Goal: Check status: Check status

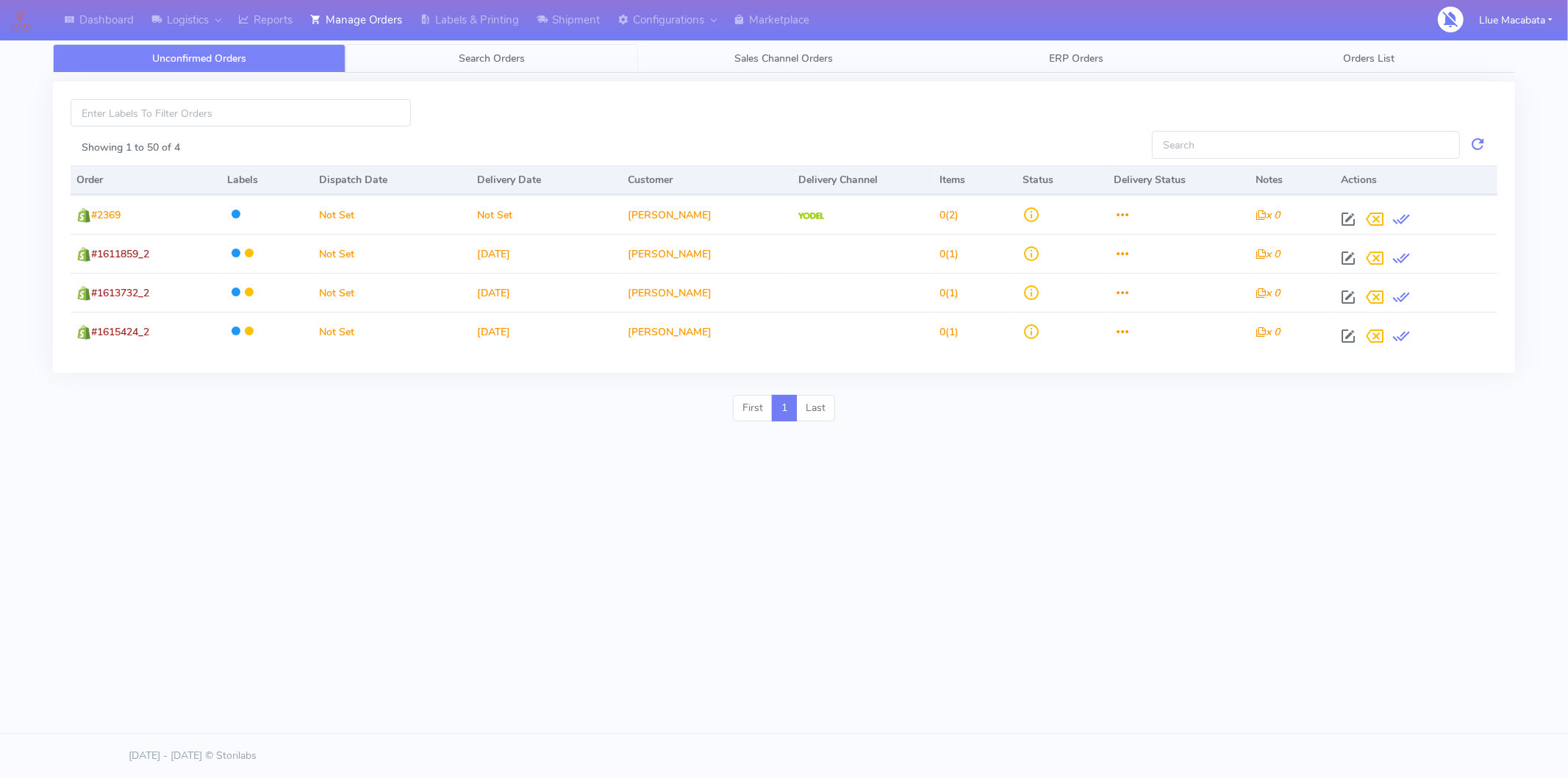
click at [485, 69] on link "Search Orders" at bounding box center [492, 58] width 292 height 28
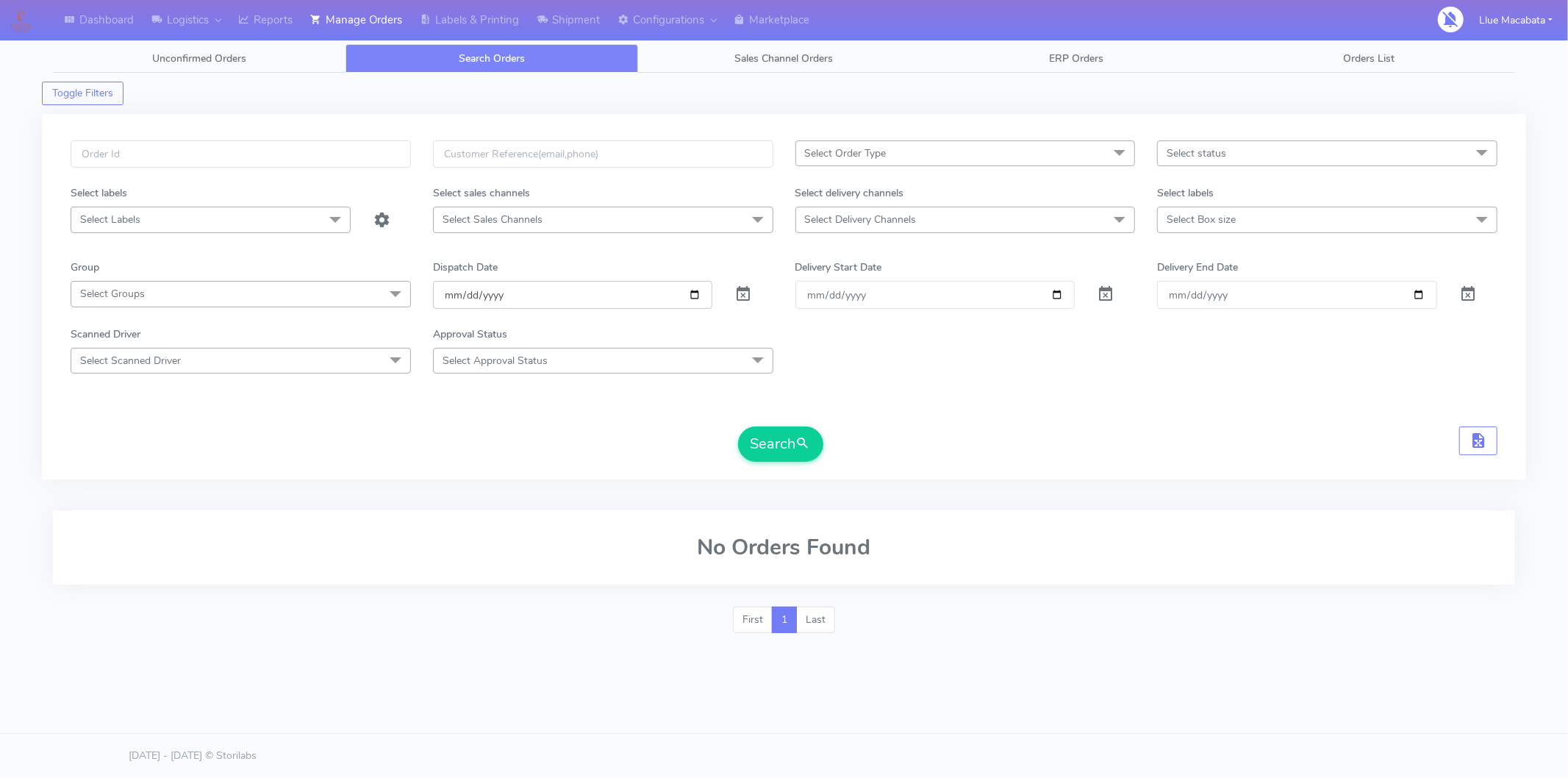
click at [444, 291] on input "[DATE]" at bounding box center [573, 295] width 280 height 27
click at [468, 296] on input "date" at bounding box center [573, 295] width 280 height 27
click at [492, 295] on input "date" at bounding box center [573, 295] width 280 height 27
click at [128, 147] on input "text" at bounding box center [241, 154] width 340 height 27
paste input "1E9Q5JQ1"
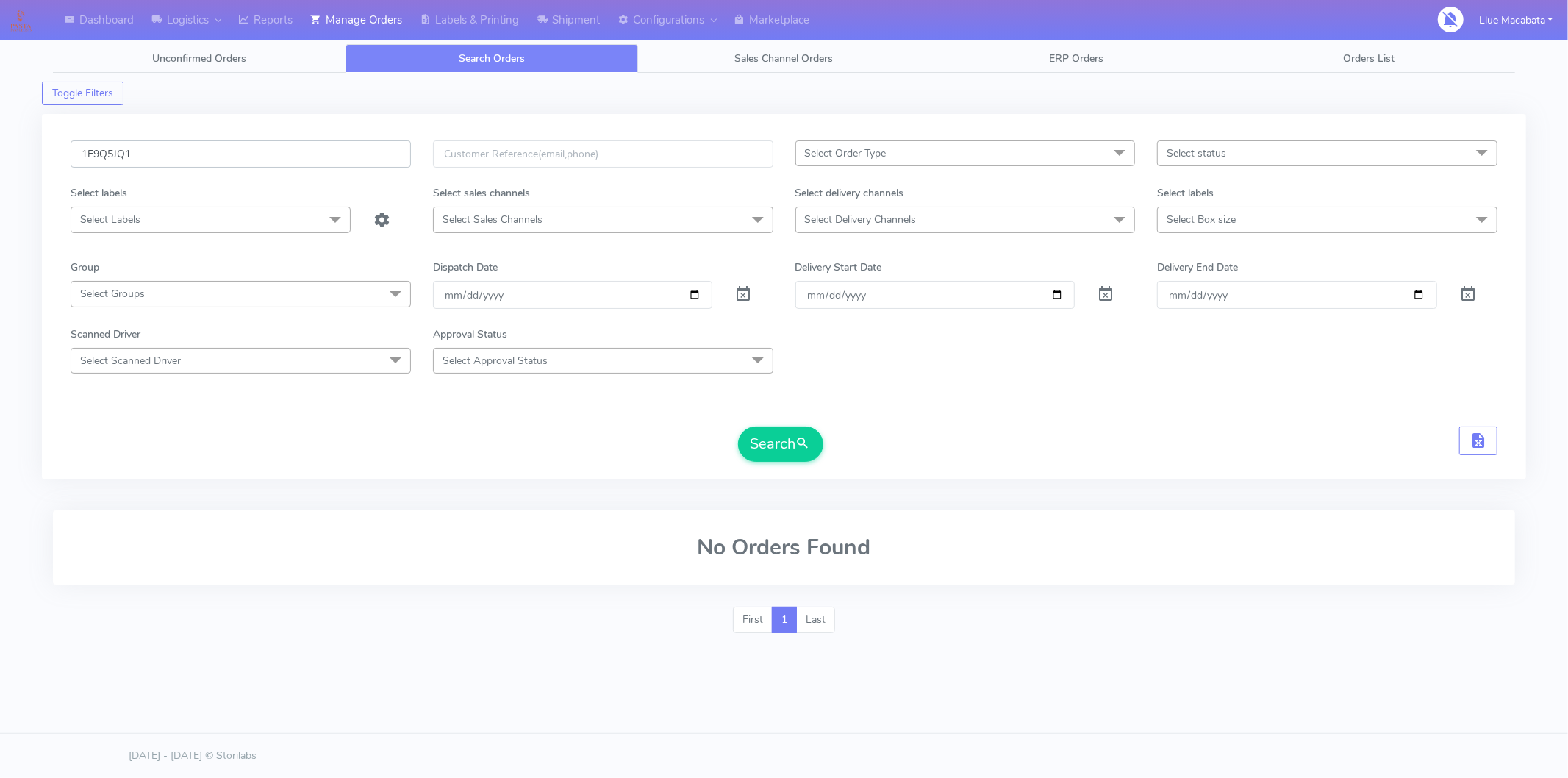
click at [738, 426] on button "Search" at bounding box center [781, 444] width 85 height 35
click at [155, 148] on input "1E9Q5JQ1" at bounding box center [241, 154] width 340 height 27
paste input "616365"
type input "1616365"
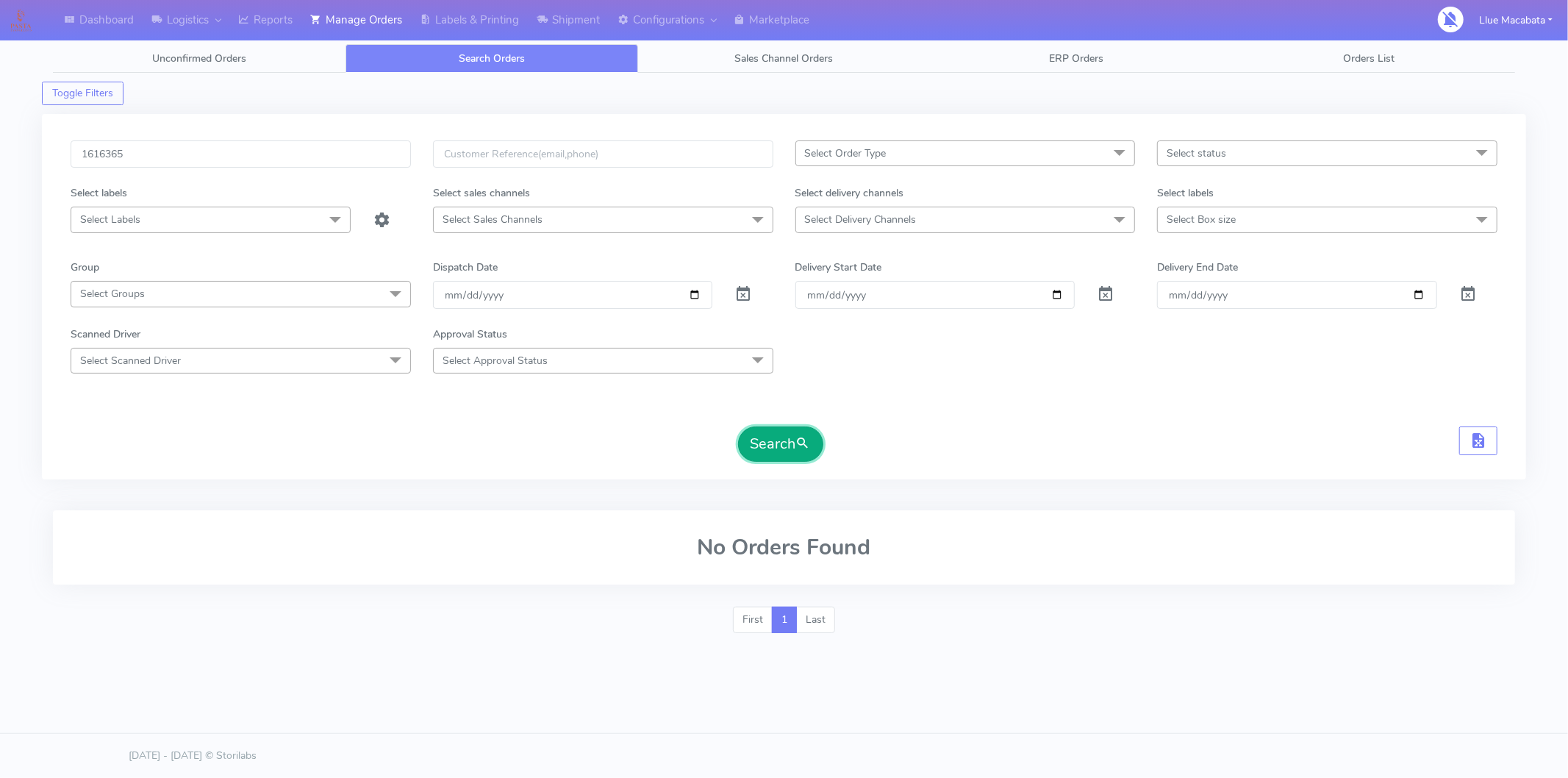
click at [756, 439] on button "Search" at bounding box center [781, 444] width 85 height 35
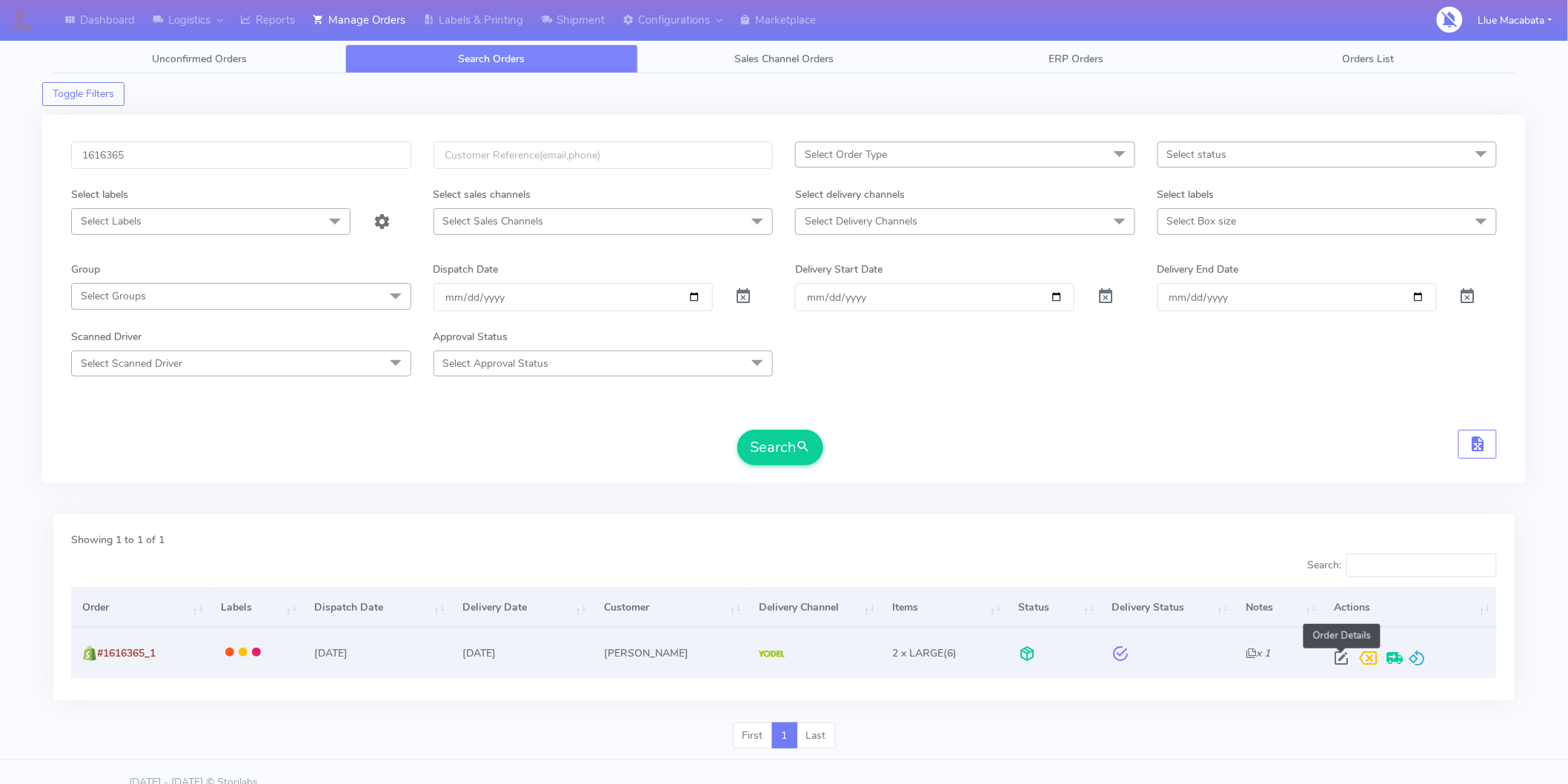
click at [1338, 654] on span at bounding box center [1341, 661] width 26 height 14
select select "5"
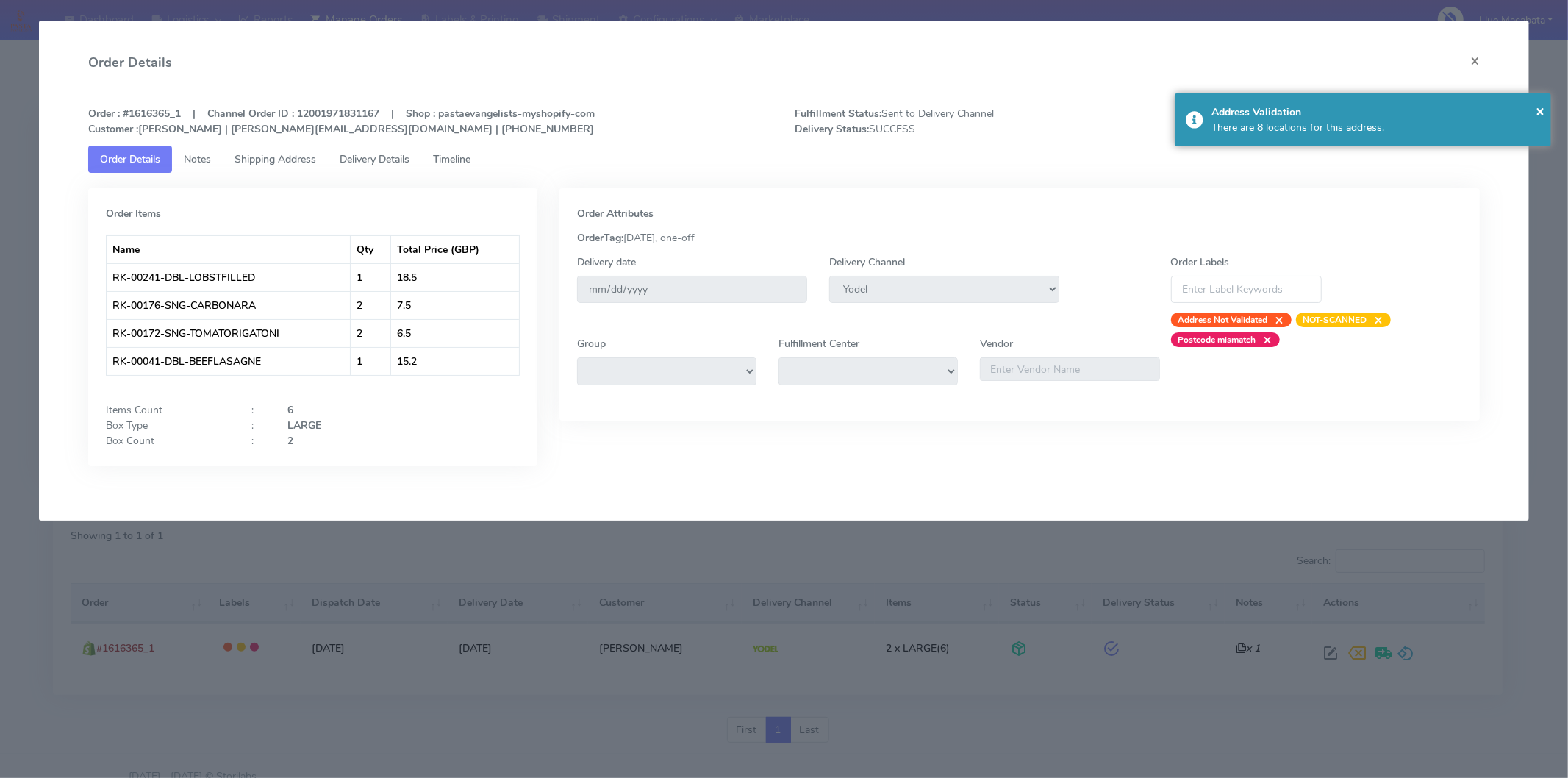
click at [456, 152] on span "Timeline" at bounding box center [452, 159] width 37 height 14
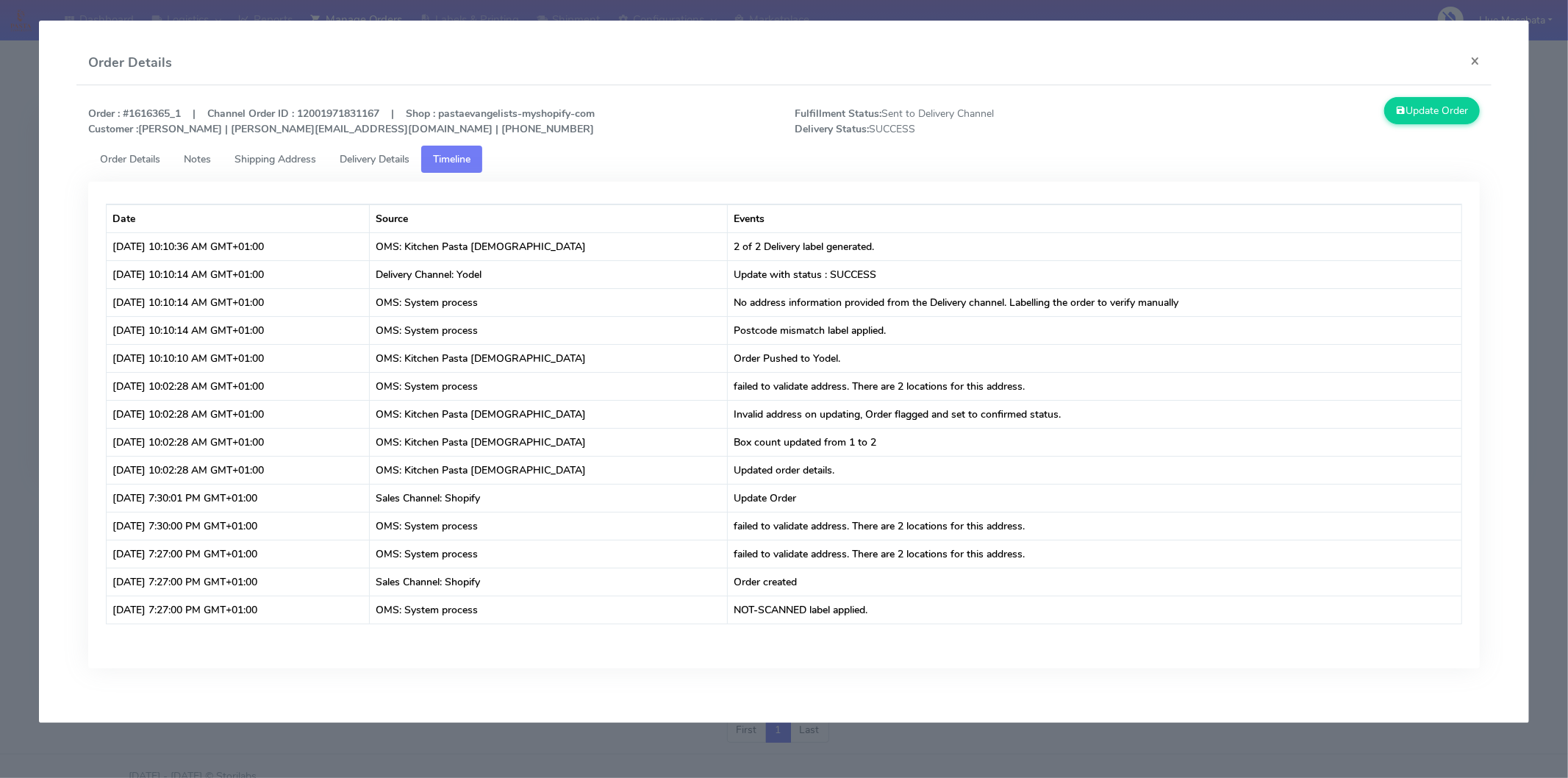
click at [380, 152] on span "Delivery Details" at bounding box center [374, 159] width 70 height 14
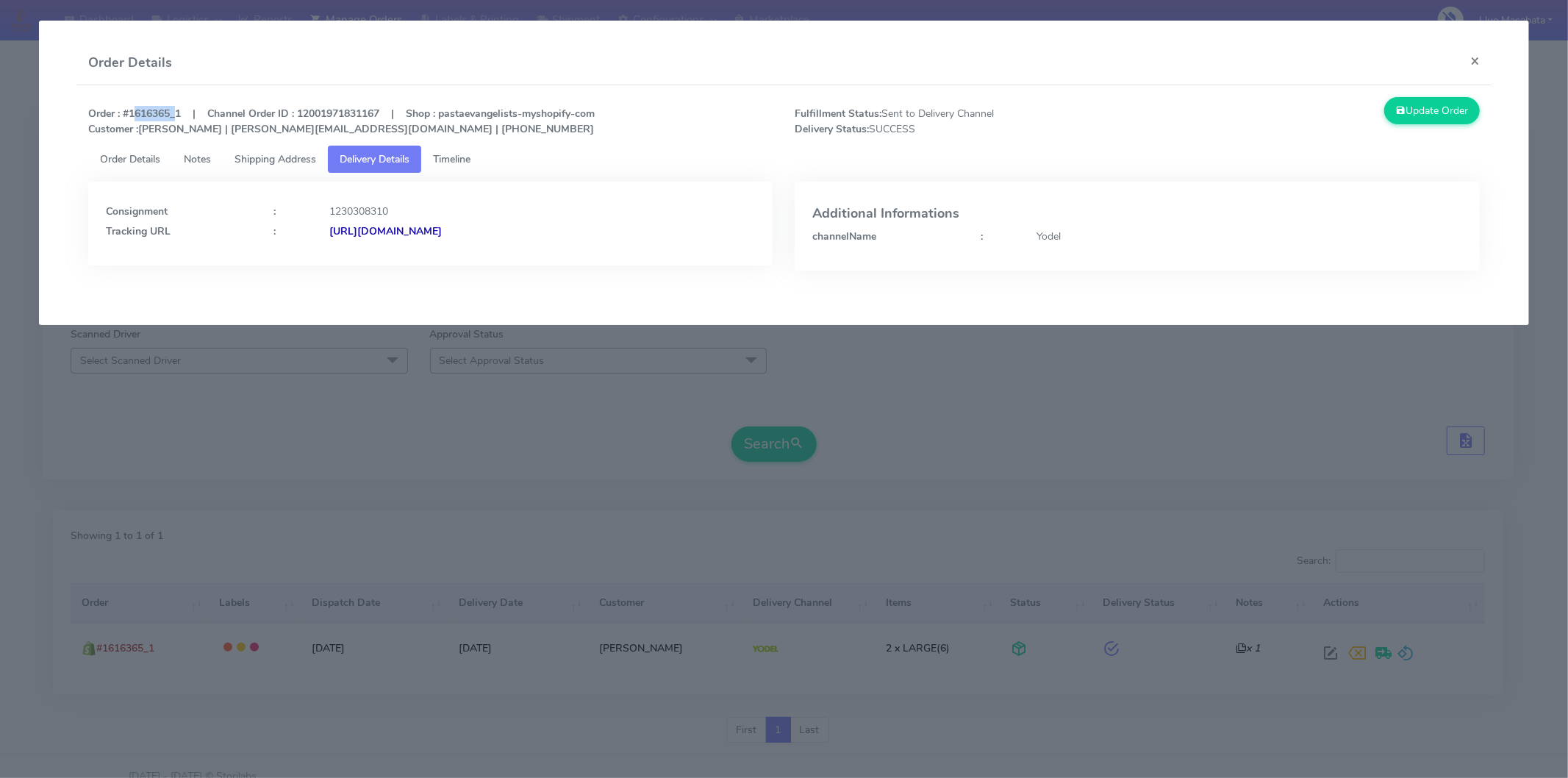
drag, startPoint x: 130, startPoint y: 118, endPoint x: 172, endPoint y: 110, distance: 42.8
click at [172, 110] on strong "Order : #1616365_1 | Channel Order ID : 12001971831167 | Shop : pastaevangelist…" at bounding box center [342, 121] width 507 height 29
copy strong "1616365"
click at [1474, 52] on button "×" at bounding box center [1475, 61] width 33 height 39
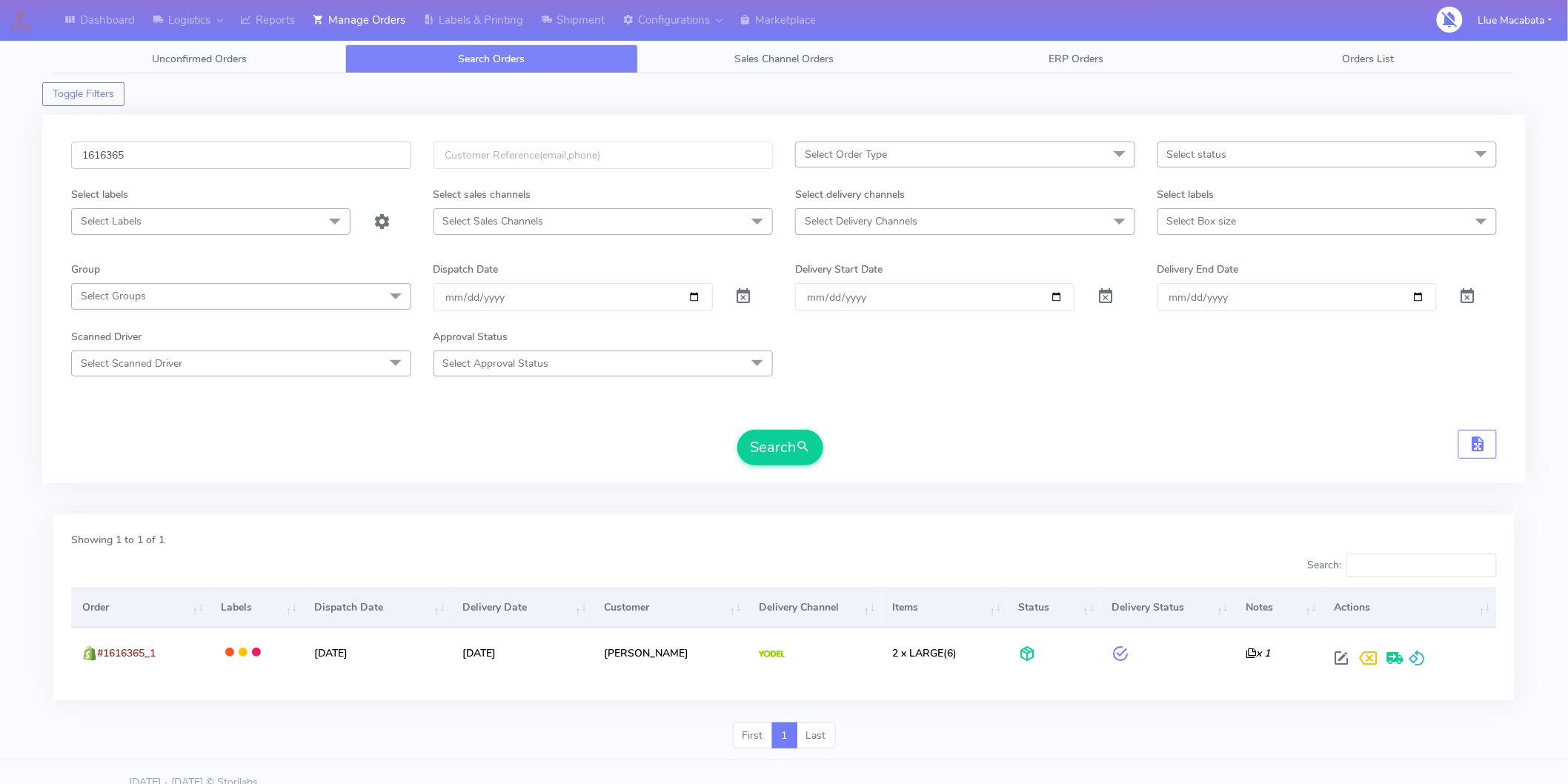
click at [183, 148] on input "1616365" at bounding box center [241, 155] width 340 height 27
paste input "text"
type input "1616365"
click at [796, 444] on button "Search" at bounding box center [781, 447] width 86 height 35
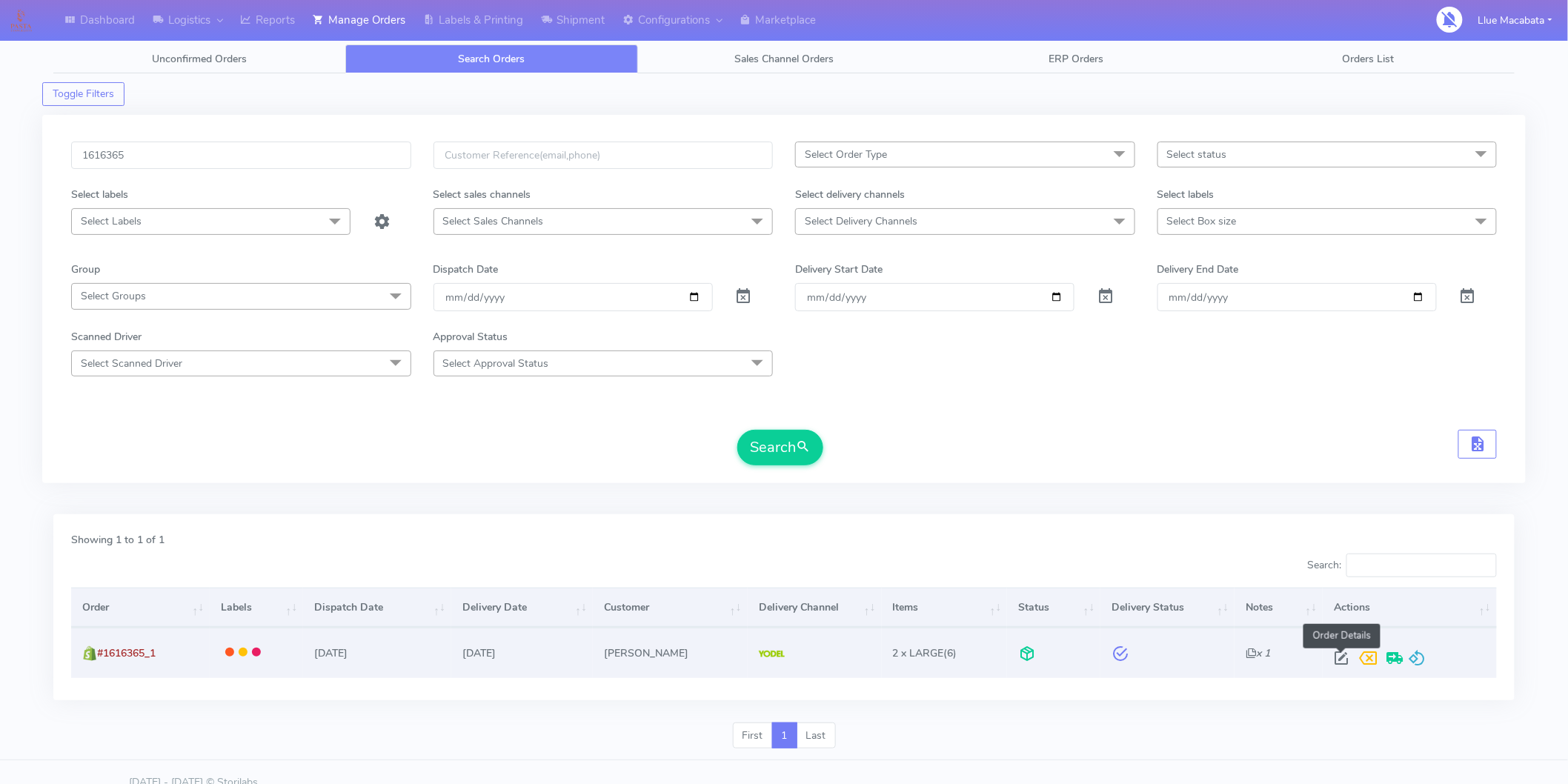
click at [1350, 654] on span at bounding box center [1341, 661] width 26 height 14
select select "5"
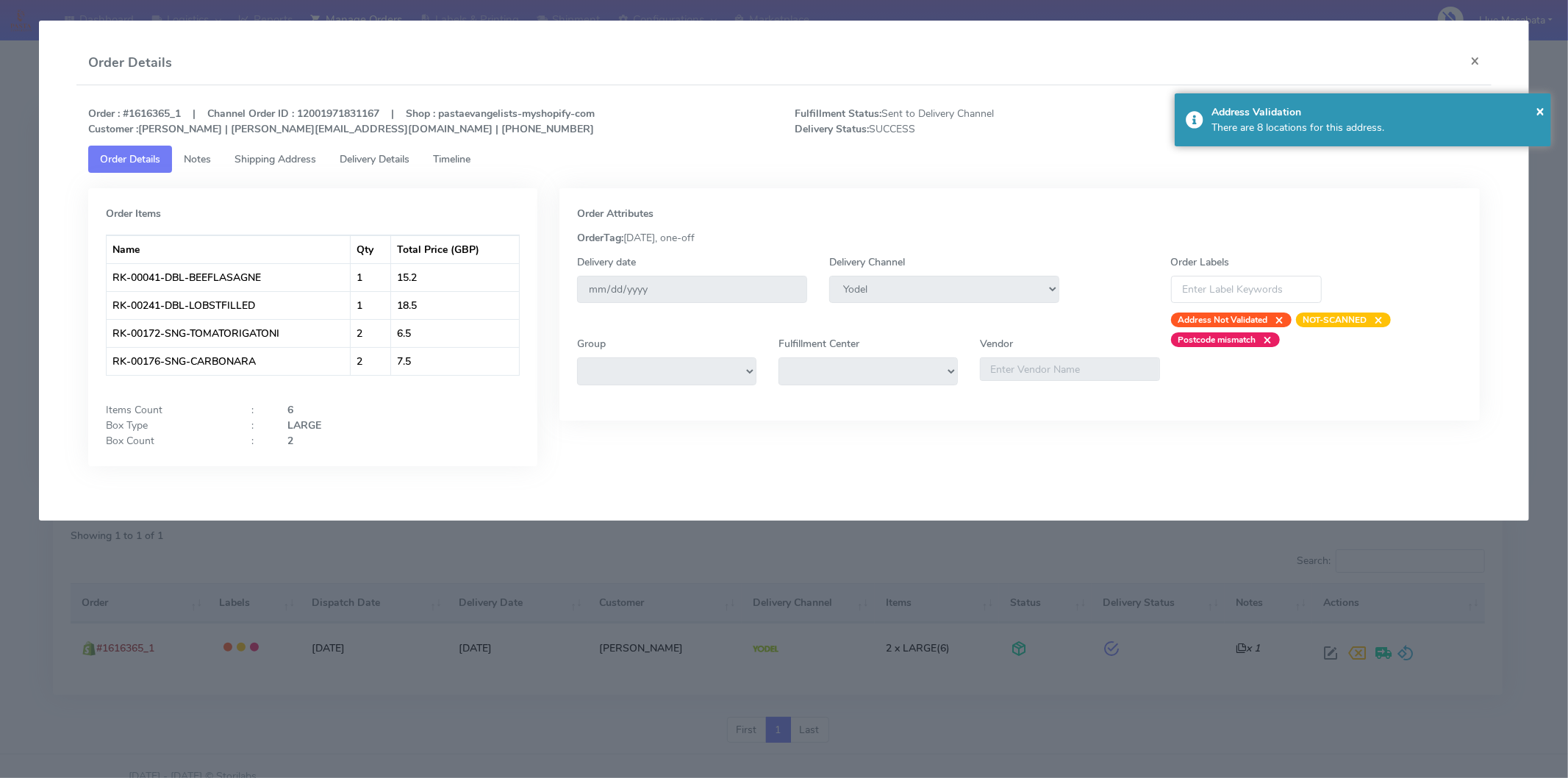
click at [463, 163] on span "Timeline" at bounding box center [452, 159] width 37 height 14
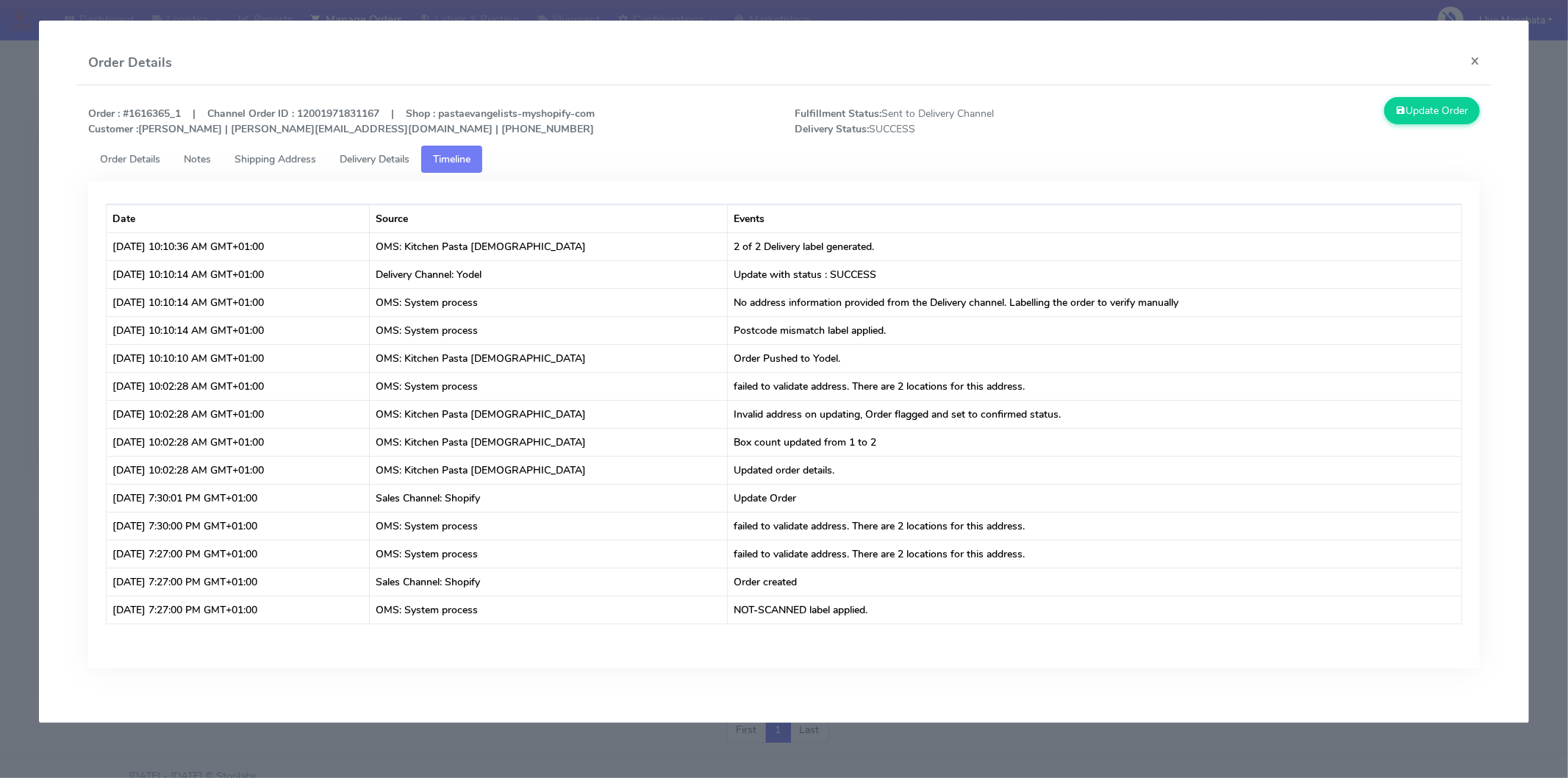
click at [409, 160] on span "Delivery Details" at bounding box center [374, 159] width 70 height 14
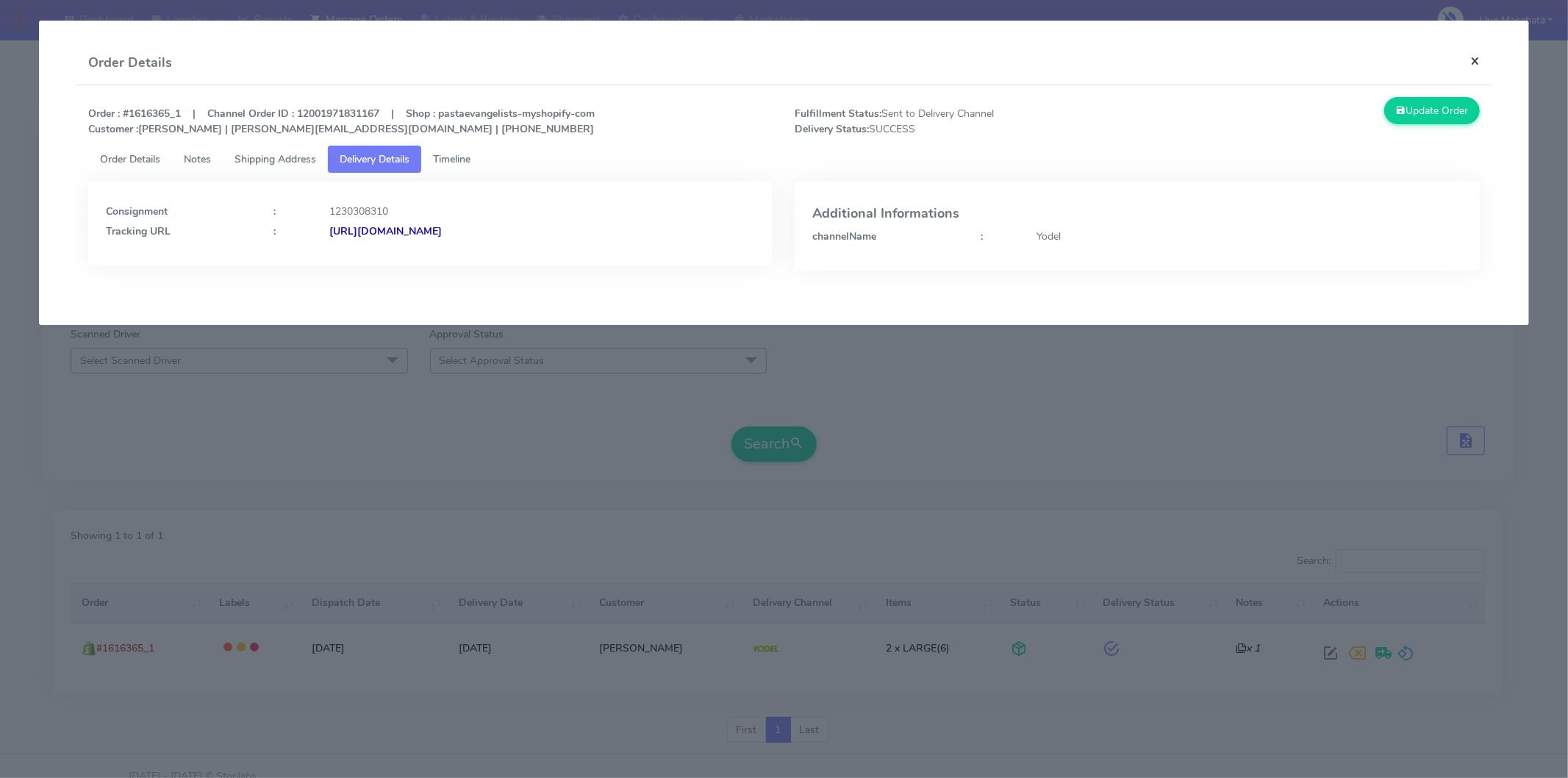
click at [1483, 67] on button "×" at bounding box center [1475, 61] width 33 height 39
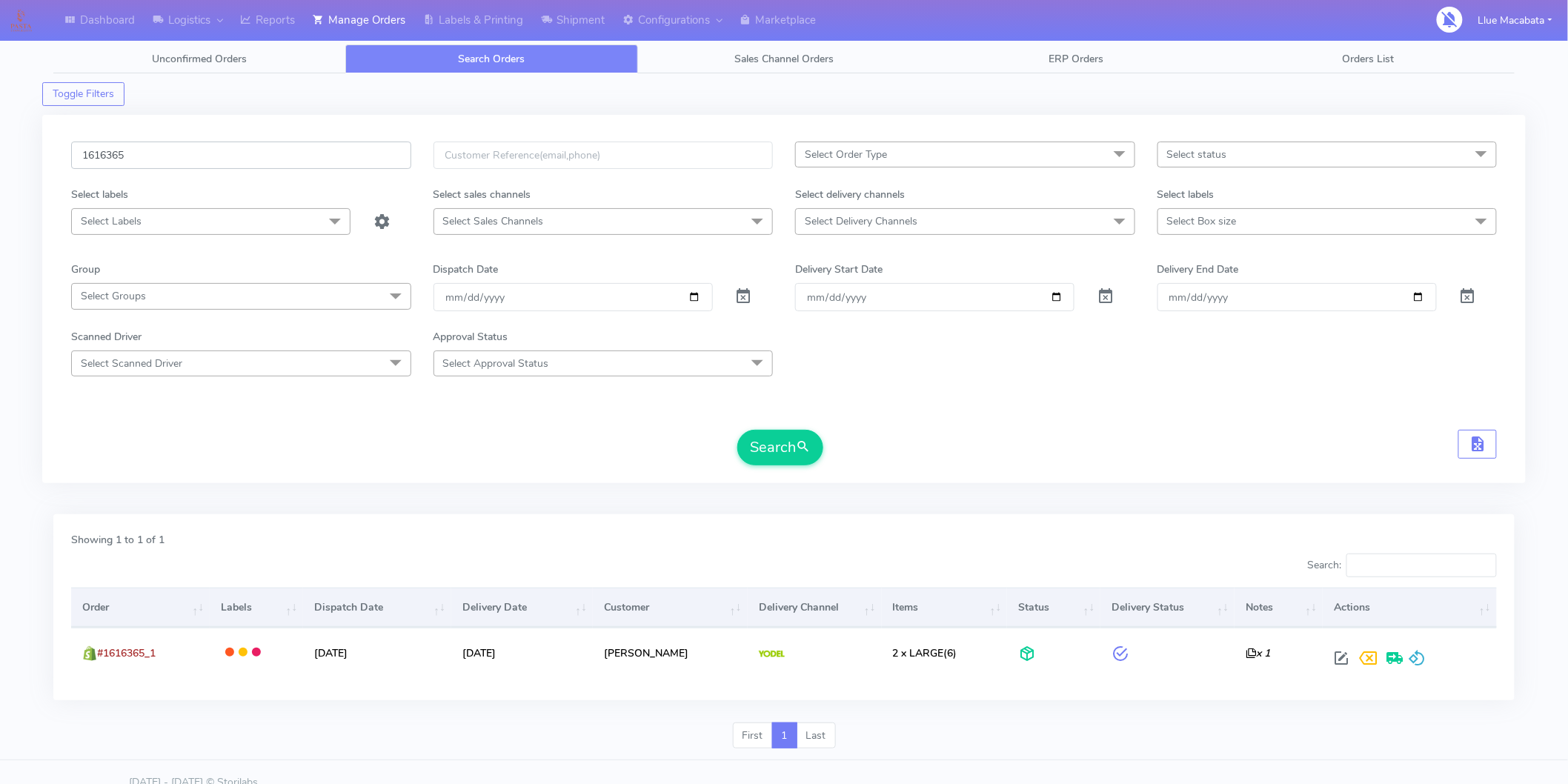
click at [205, 151] on input "1616365" at bounding box center [241, 155] width 340 height 27
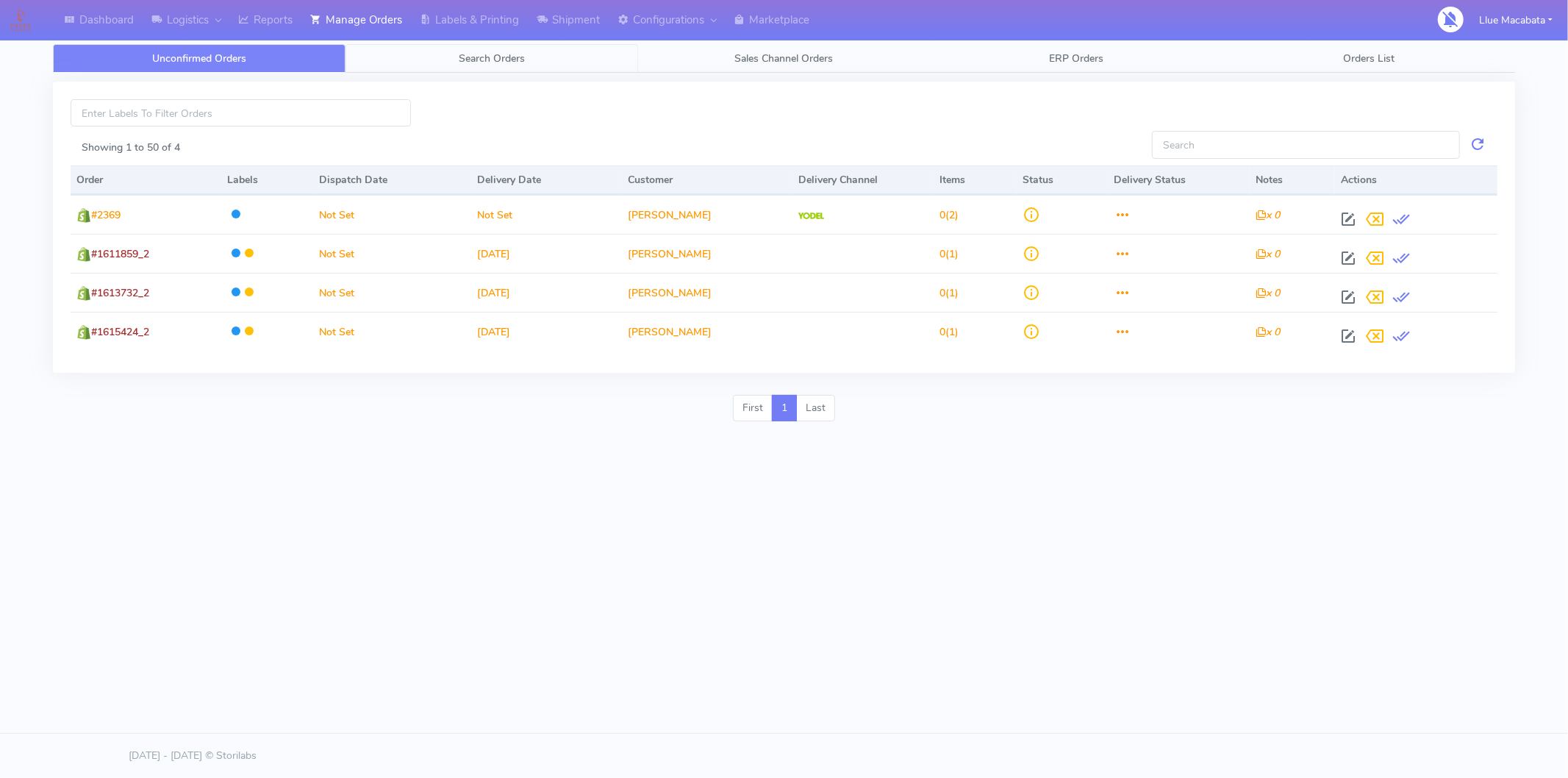
click at [506, 55] on span "Search Orders" at bounding box center [492, 58] width 66 height 14
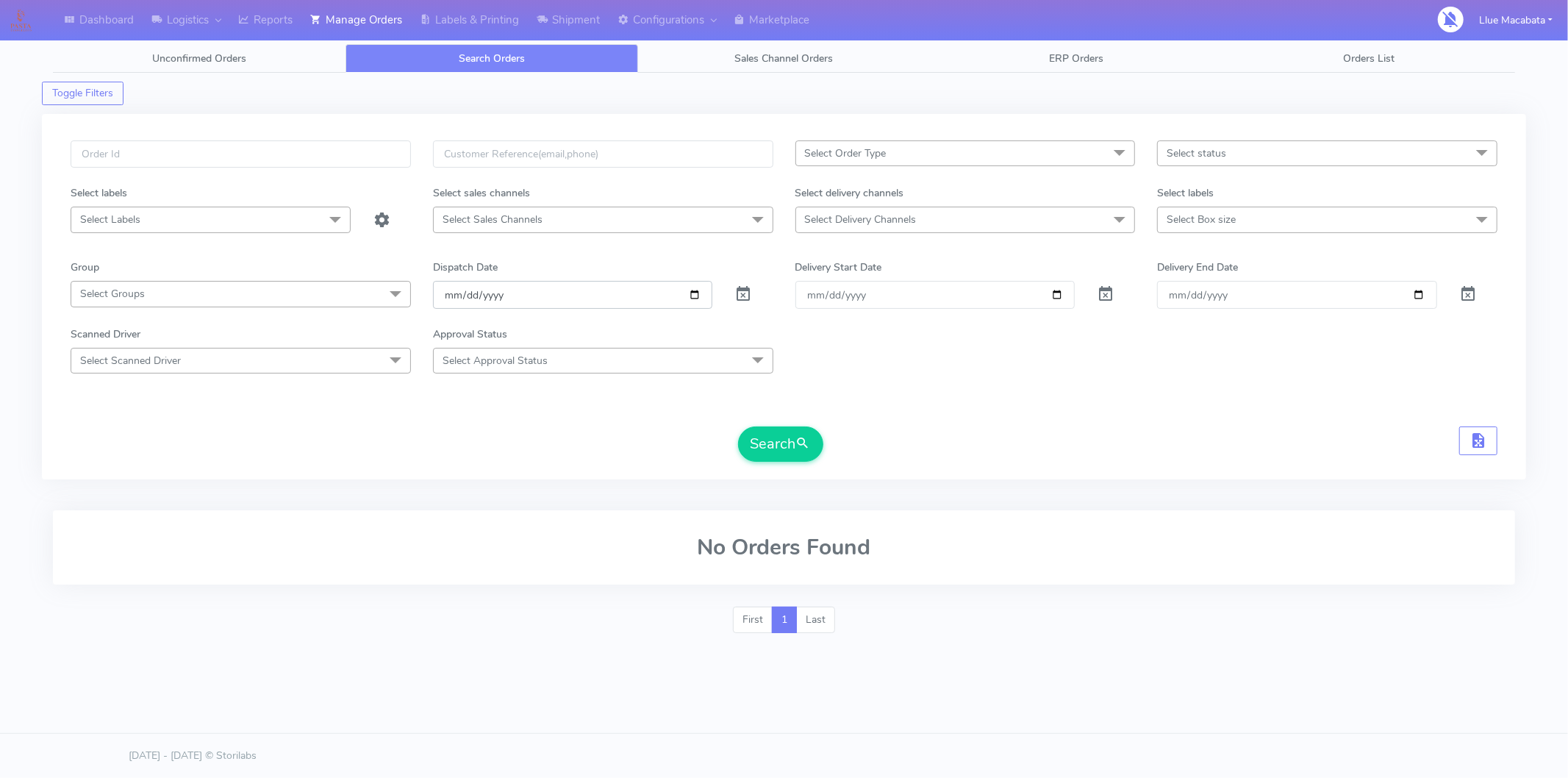
click at [450, 292] on input "[DATE]" at bounding box center [573, 295] width 280 height 27
click at [466, 295] on input "date" at bounding box center [573, 295] width 280 height 27
click at [483, 295] on input "date" at bounding box center [573, 295] width 280 height 27
click at [192, 157] on input "text" at bounding box center [241, 154] width 340 height 27
paste input "1616365"
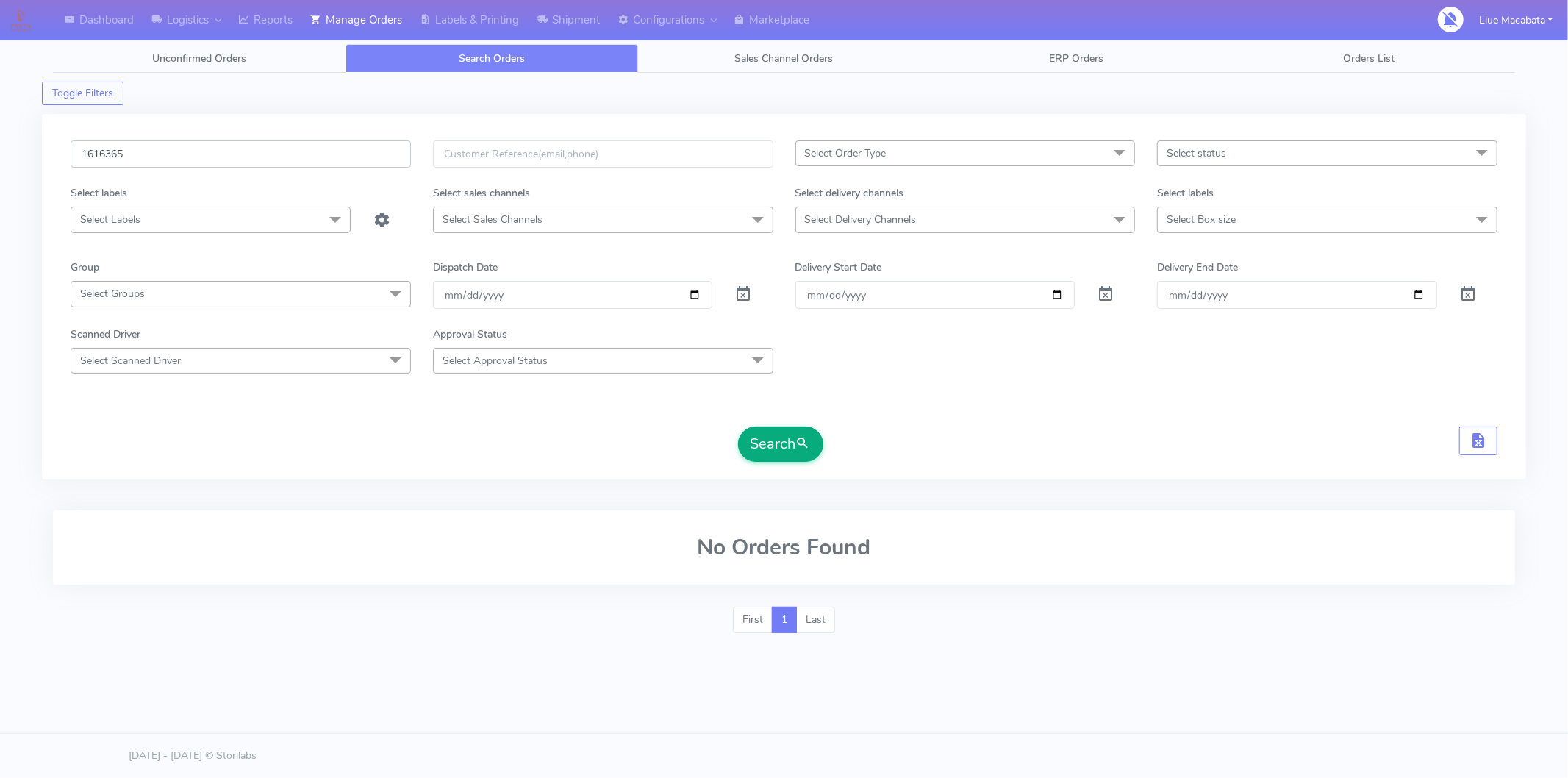
type input "1616365"
drag, startPoint x: 772, startPoint y: 441, endPoint x: 723, endPoint y: 437, distance: 49.2
click at [768, 435] on button "Search" at bounding box center [781, 444] width 85 height 35
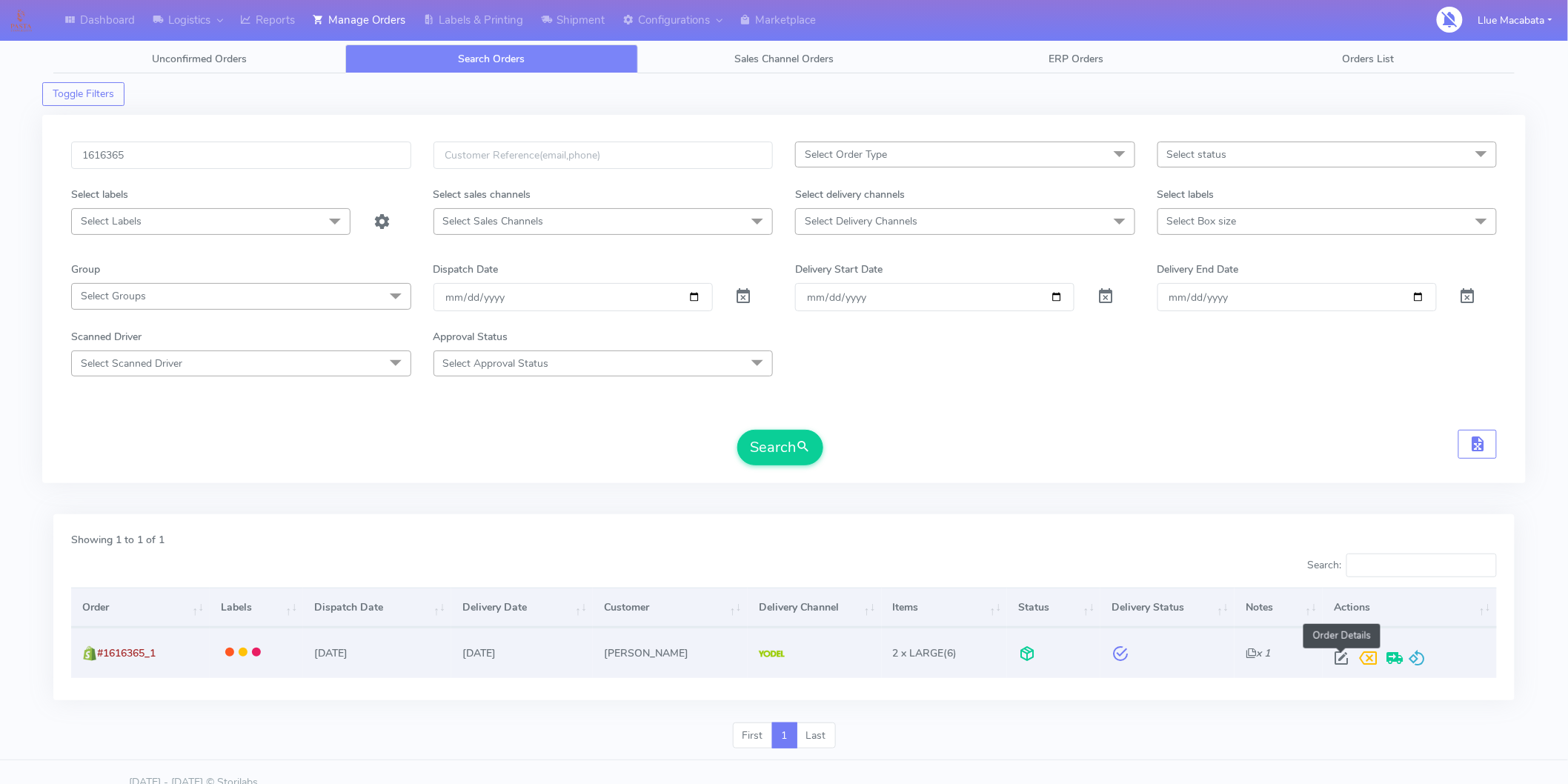
click at [1349, 657] on span at bounding box center [1341, 661] width 26 height 14
select select "5"
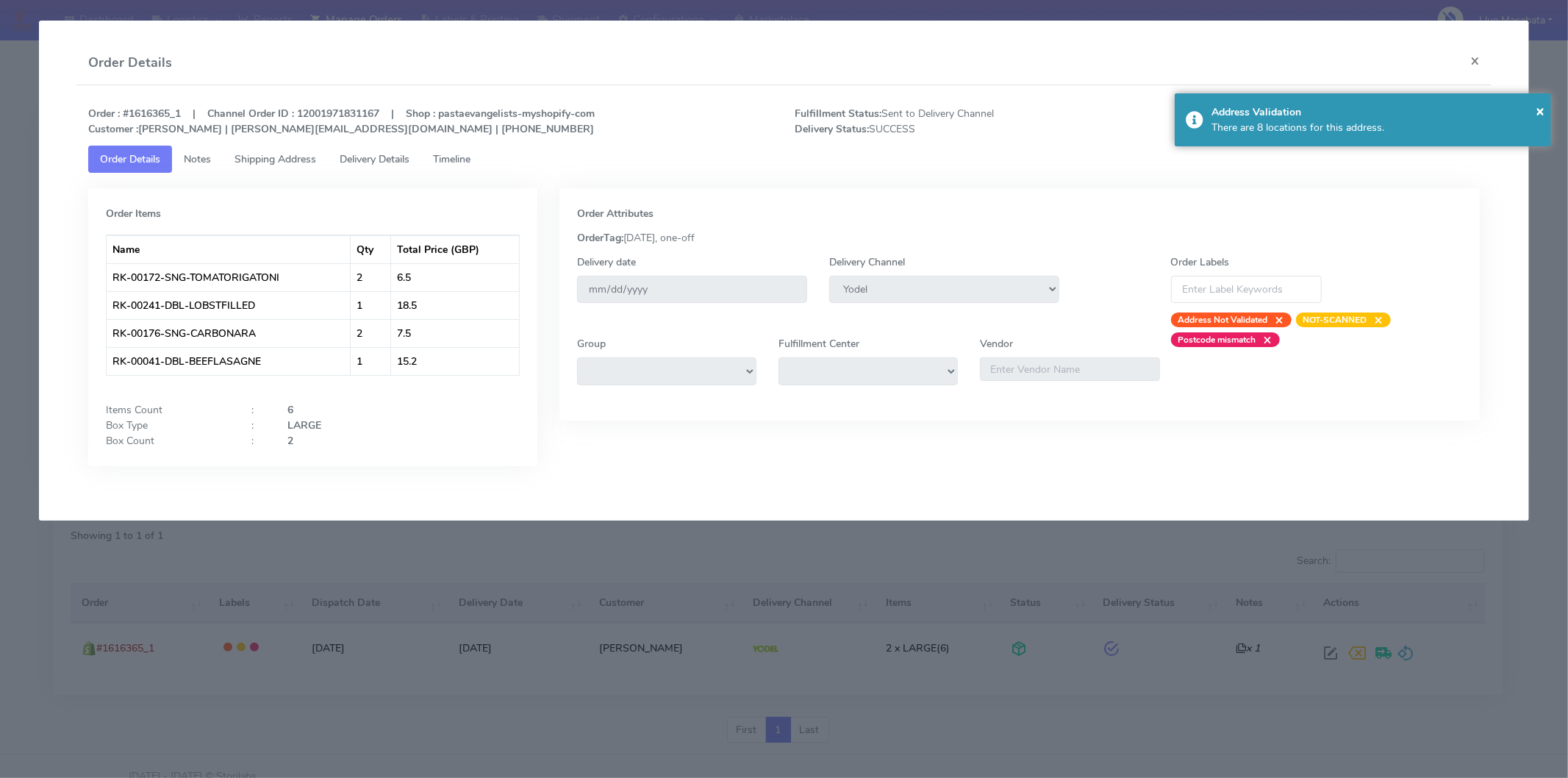
click at [457, 167] on link "Timeline" at bounding box center [451, 159] width 61 height 27
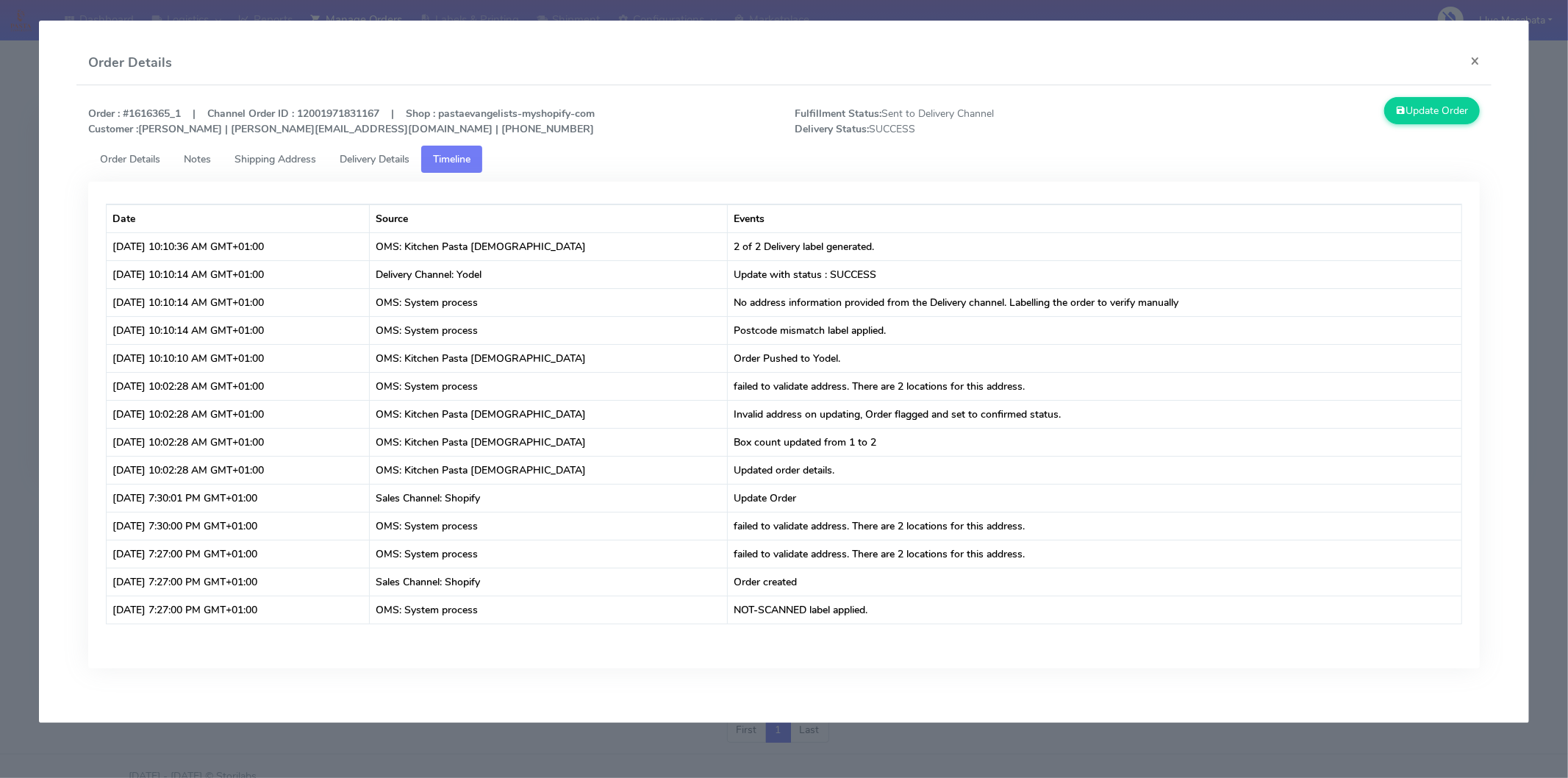
click at [97, 155] on link "Order Details" at bounding box center [130, 159] width 84 height 27
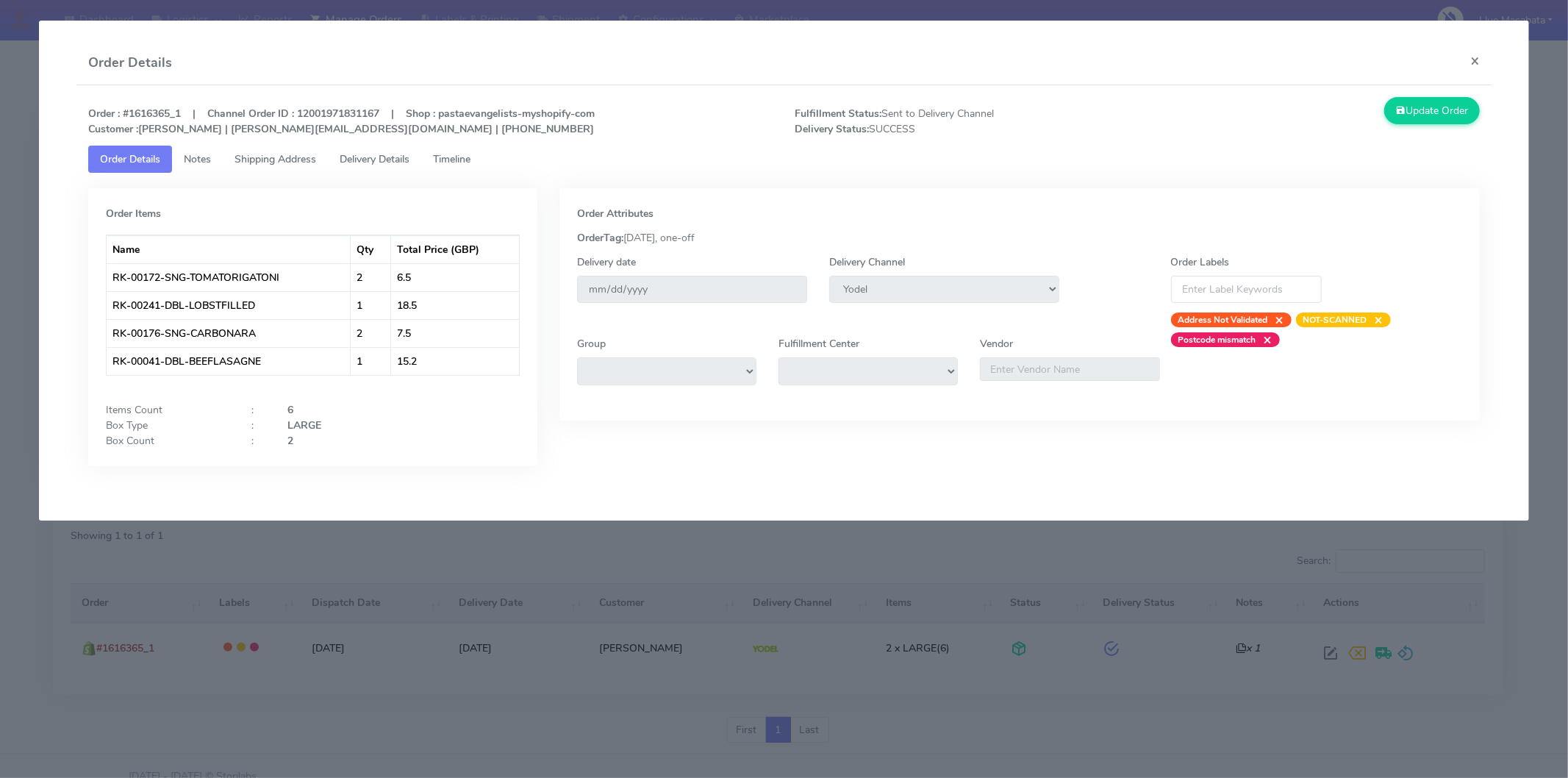
click at [457, 157] on span "Timeline" at bounding box center [452, 159] width 37 height 14
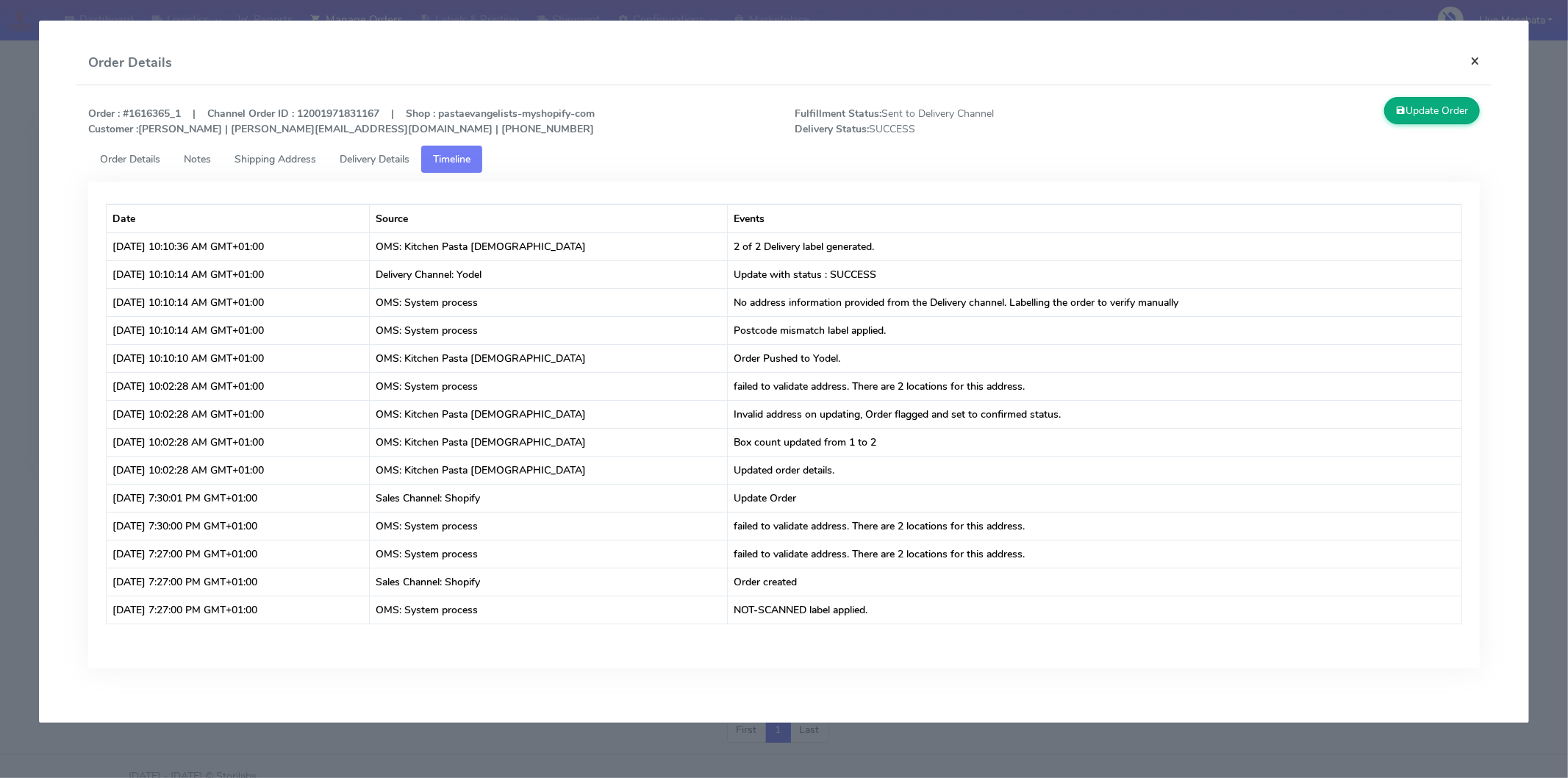
drag, startPoint x: 1481, startPoint y: 50, endPoint x: 1464, endPoint y: 62, distance: 20.8
click at [1480, 52] on button "×" at bounding box center [1475, 61] width 33 height 39
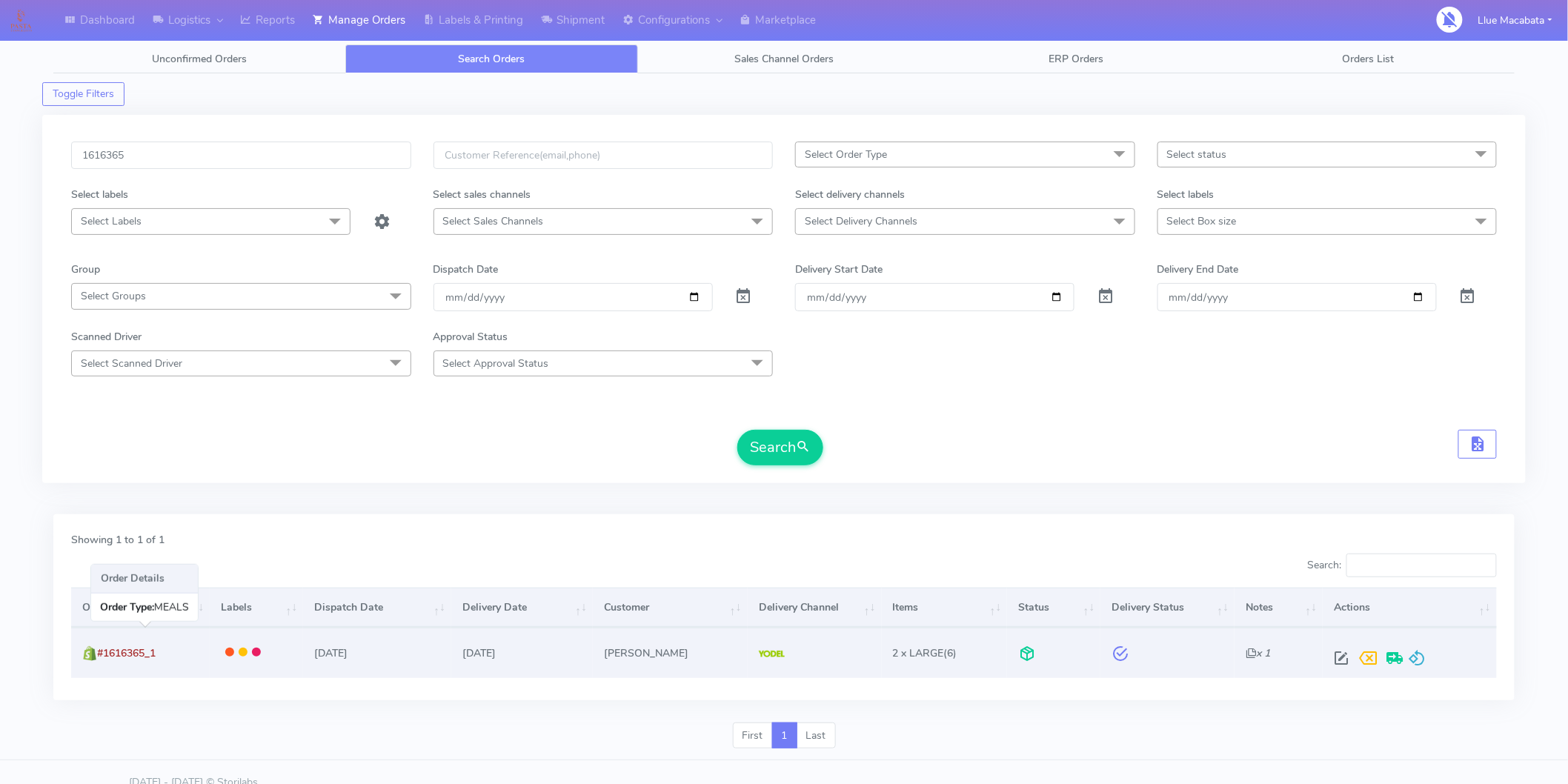
click at [137, 647] on span "#1616365_1" at bounding box center [125, 653] width 58 height 14
click at [1344, 656] on span at bounding box center [1341, 661] width 26 height 14
select select "5"
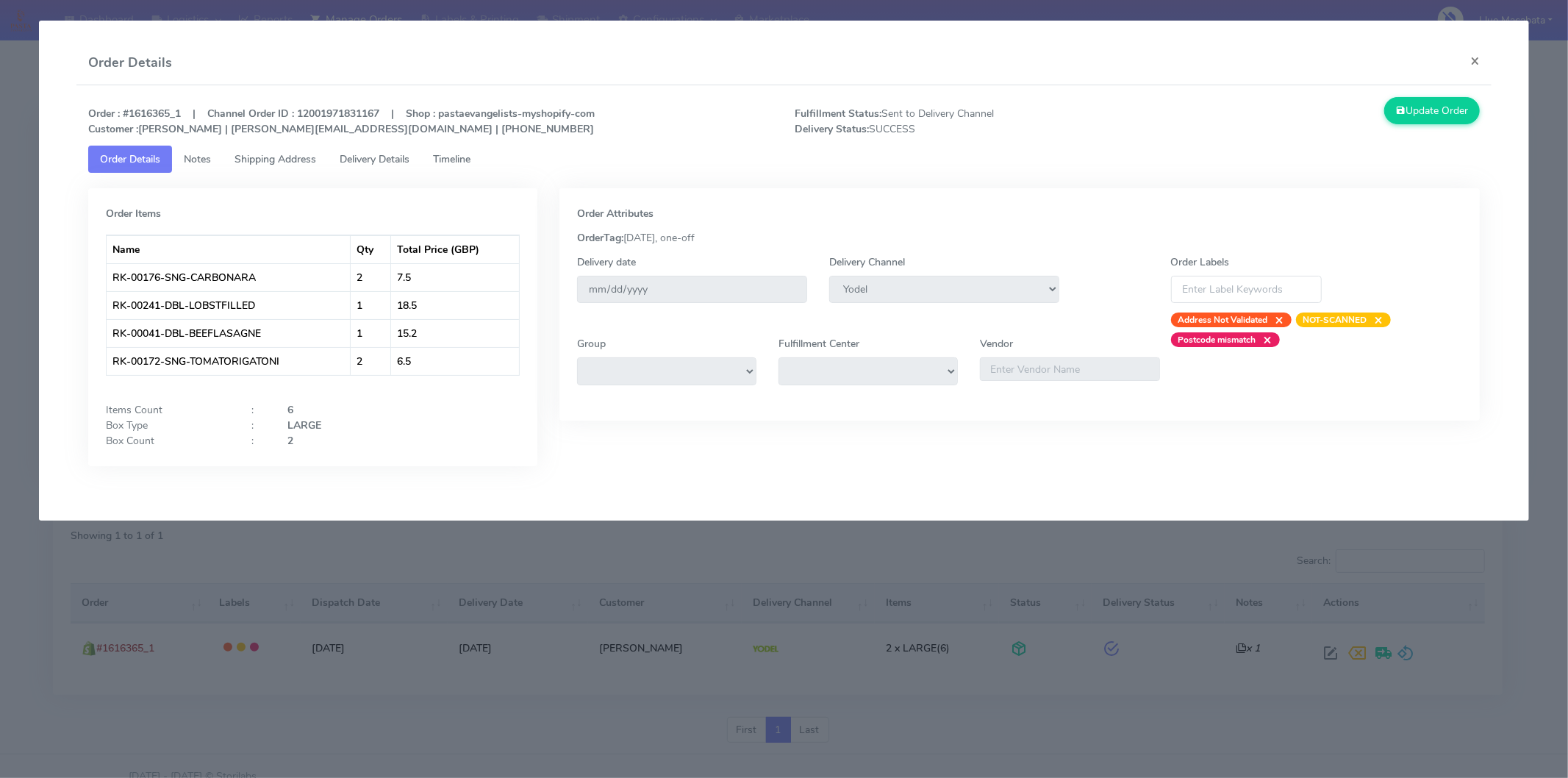
click at [207, 160] on span "Notes" at bounding box center [197, 159] width 27 height 14
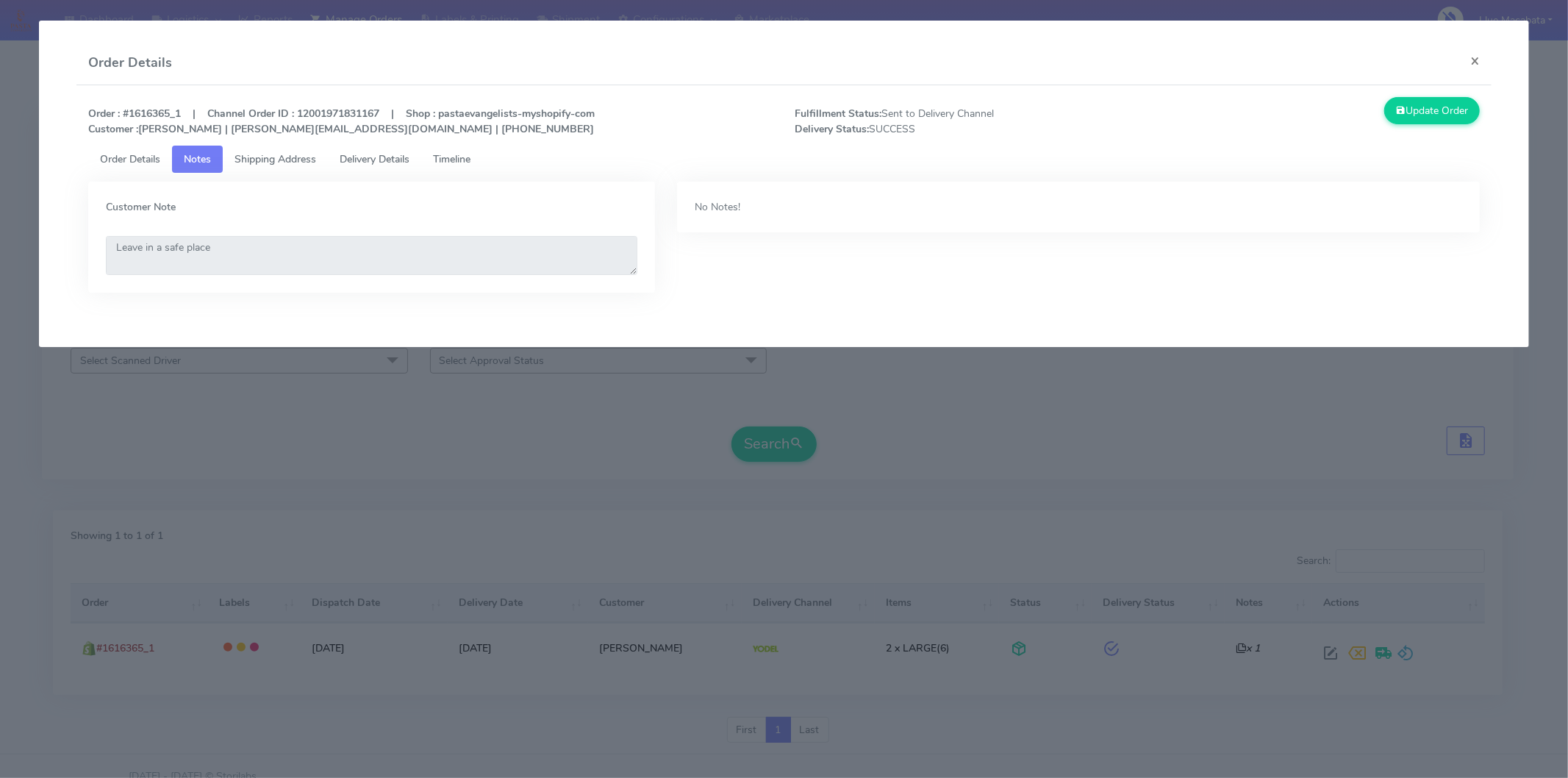
click at [284, 159] on span "Shipping Address" at bounding box center [275, 159] width 82 height 14
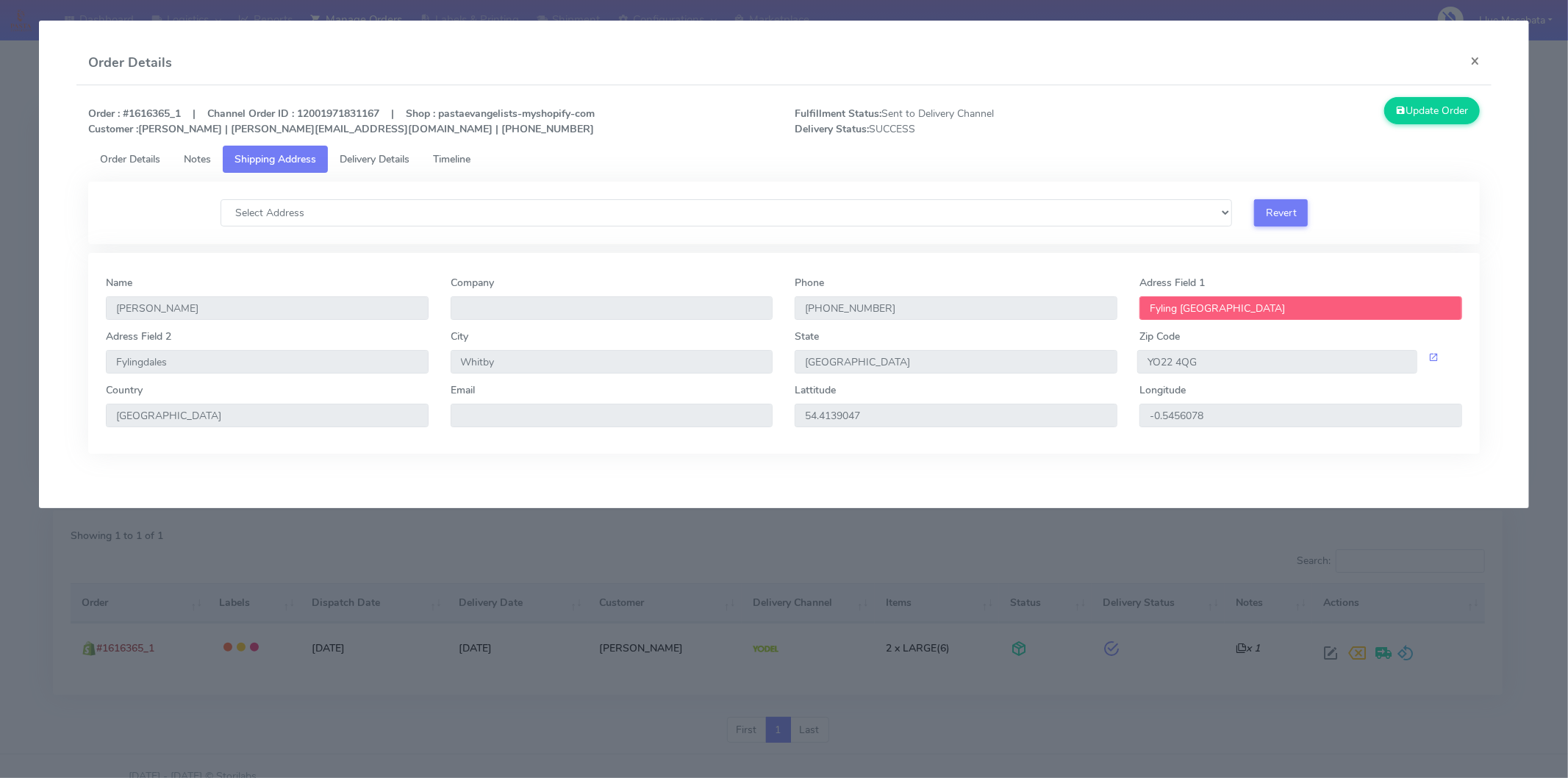
click at [370, 159] on span "Delivery Details" at bounding box center [374, 159] width 70 height 14
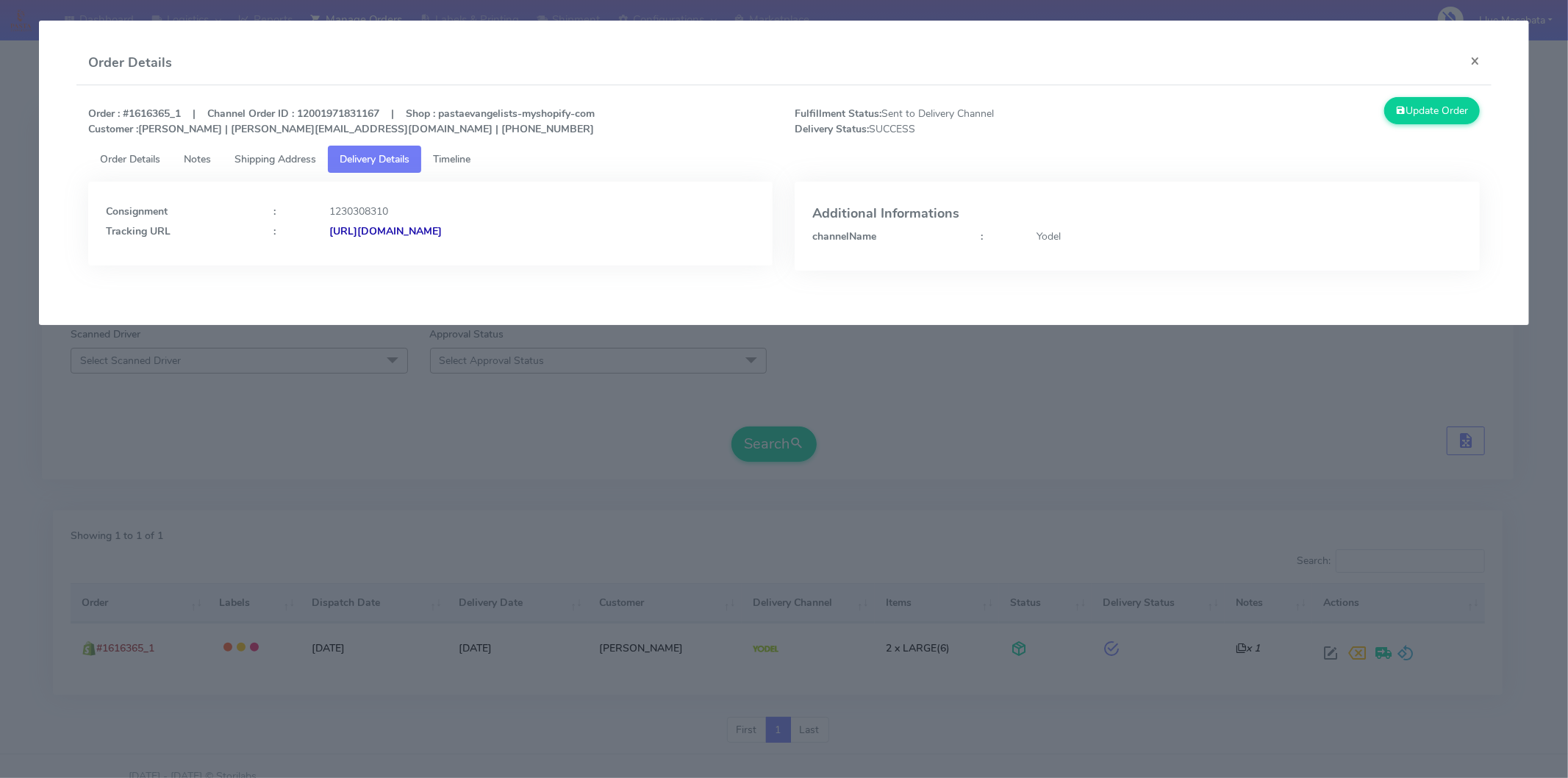
click at [463, 154] on span "Timeline" at bounding box center [452, 159] width 37 height 14
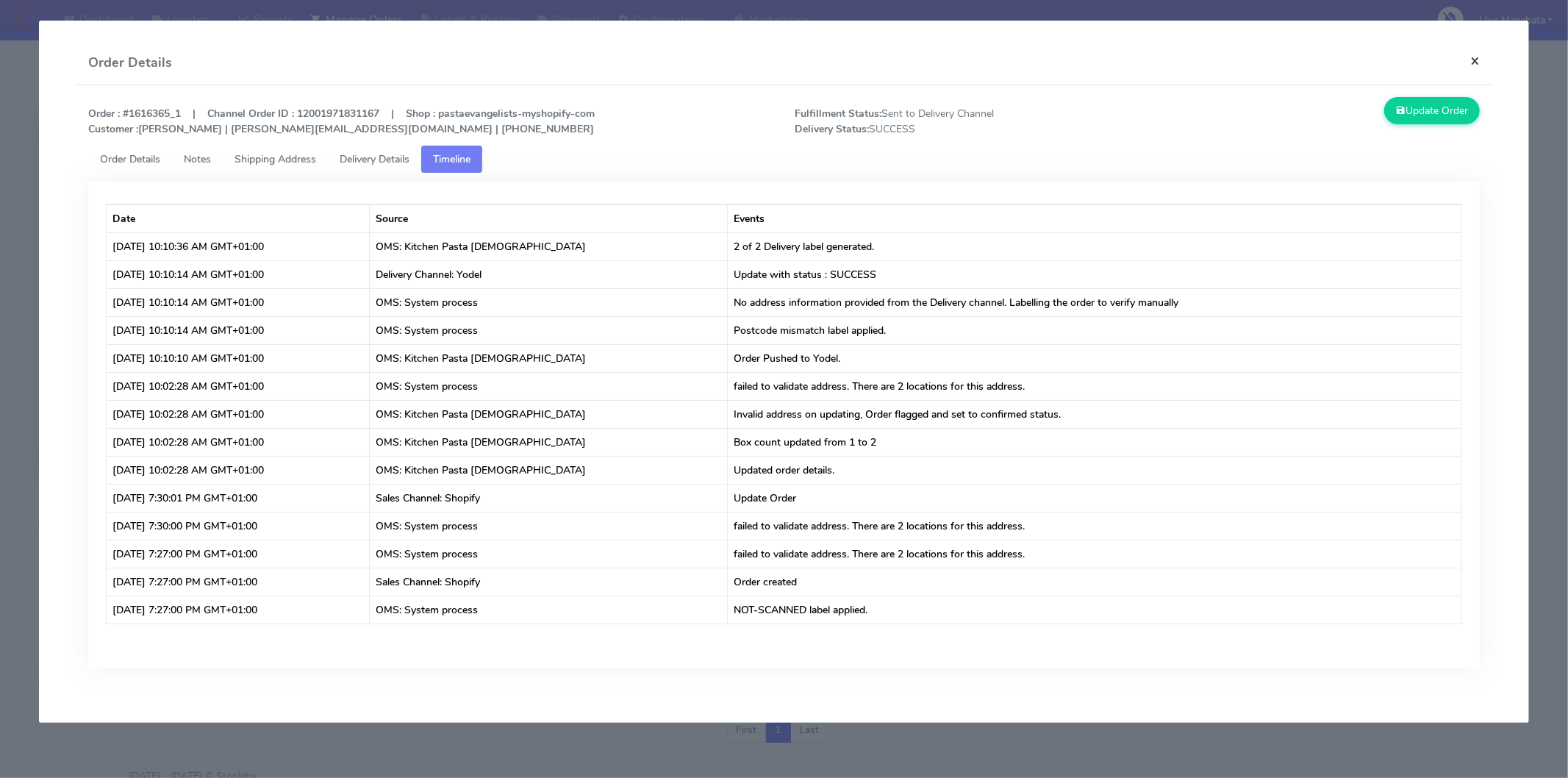
click at [1481, 55] on button "×" at bounding box center [1475, 61] width 33 height 39
